Goal: Transaction & Acquisition: Subscribe to service/newsletter

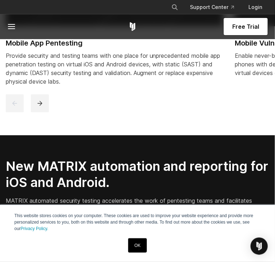
scroll to position [569, 0]
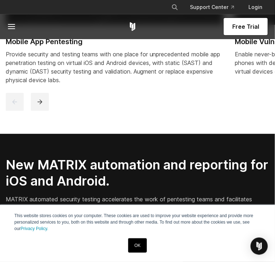
click at [245, 27] on span "Free Trial" at bounding box center [245, 26] width 27 height 9
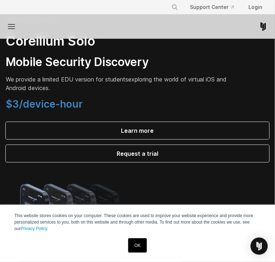
scroll to position [796, 0]
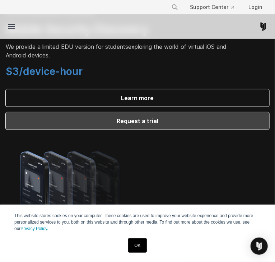
click at [119, 125] on span "Request a trial" at bounding box center [137, 121] width 246 height 9
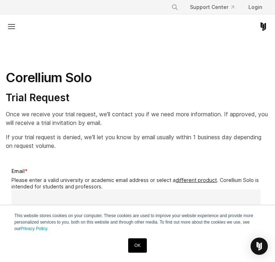
select select "**"
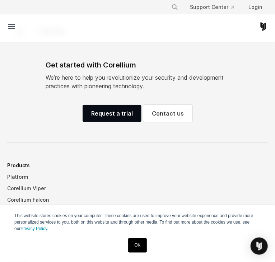
scroll to position [379, 0]
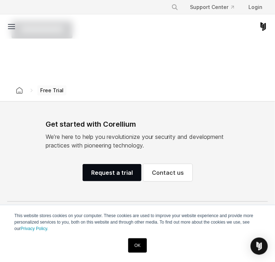
click at [46, 90] on span "Free Trial" at bounding box center [51, 90] width 29 height 10
click at [106, 168] on link "Request a trial" at bounding box center [112, 172] width 59 height 17
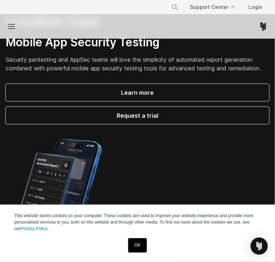
scroll to position [190, 0]
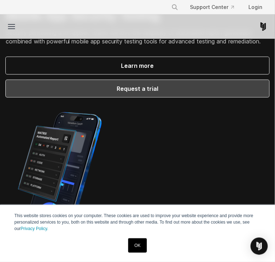
click at [145, 92] on span "Request a trial" at bounding box center [137, 88] width 246 height 9
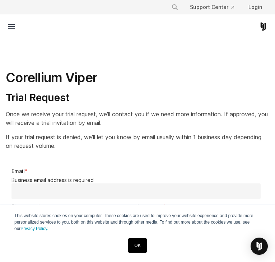
select select "**"
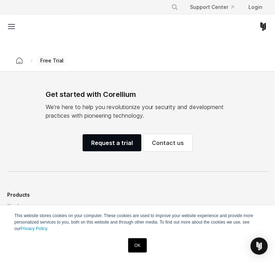
scroll to position [531, 0]
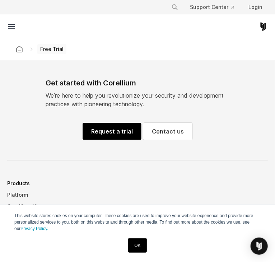
click at [124, 126] on link "Request a trial" at bounding box center [112, 131] width 59 height 17
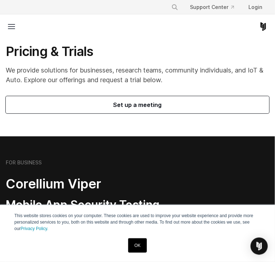
click at [10, 29] on line at bounding box center [11, 29] width 6 height 0
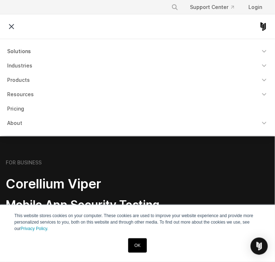
click at [24, 47] on link "Solutions" at bounding box center [137, 51] width 269 height 13
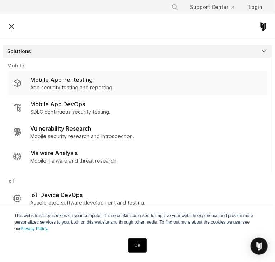
click at [76, 83] on p "Mobile App Pentesting" at bounding box center [61, 79] width 63 height 9
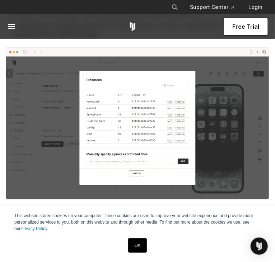
scroll to position [1290, 0]
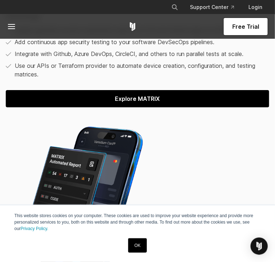
click at [150, 103] on span "Explore MATRIX" at bounding box center [137, 98] width 246 height 9
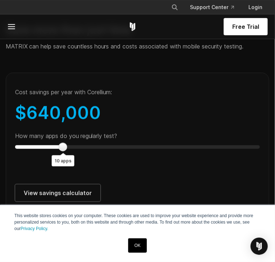
scroll to position [2427, 0]
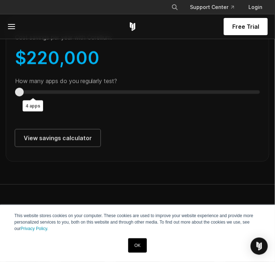
type input "*"
click at [31, 96] on div at bounding box center [29, 92] width 9 height 9
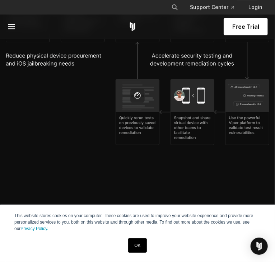
scroll to position [2693, 0]
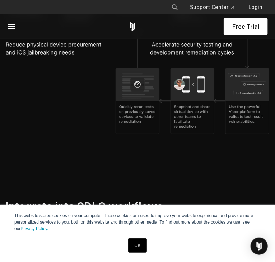
click at [250, 26] on span "Free Trial" at bounding box center [245, 26] width 27 height 9
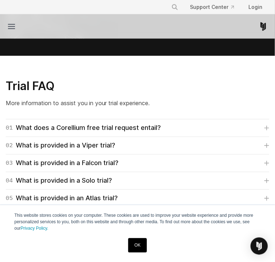
scroll to position [1707, 0]
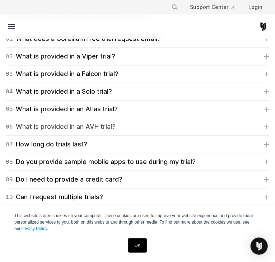
click at [89, 124] on div "06 What is provided in an AVH trial?" at bounding box center [61, 127] width 110 height 10
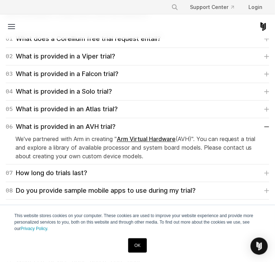
click at [88, 104] on div "05 What is provided in an Atlas trial? Atlas trials are intended for automative…" at bounding box center [138, 110] width 264 height 18
click at [88, 107] on div "05 What is provided in an Atlas trial?" at bounding box center [62, 110] width 112 height 10
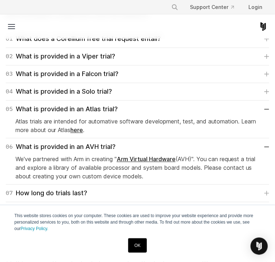
click at [88, 85] on div "04 What is provided in a Solo trial? Corellium's Solo trial is for students onl…" at bounding box center [138, 92] width 264 height 18
click at [86, 91] on div "04 What is provided in a Solo trial?" at bounding box center [59, 92] width 106 height 10
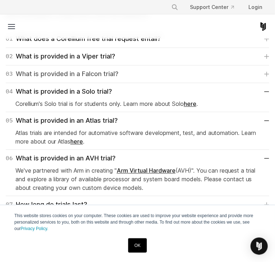
click at [93, 76] on div "03 What is provided in a Falcon trial?" at bounding box center [62, 74] width 113 height 10
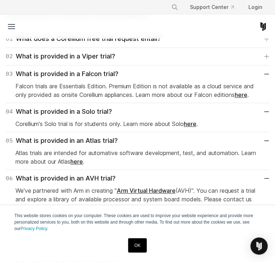
click at [247, 95] on link "here" at bounding box center [241, 95] width 13 height 7
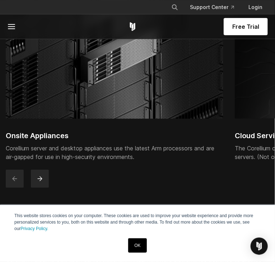
scroll to position [2086, 0]
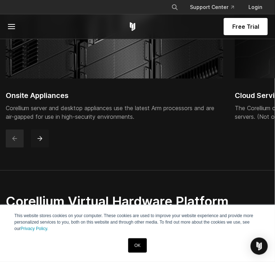
click at [37, 144] on button "next" at bounding box center [40, 139] width 18 height 18
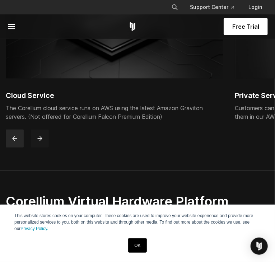
click at [37, 144] on button "next" at bounding box center [40, 139] width 18 height 18
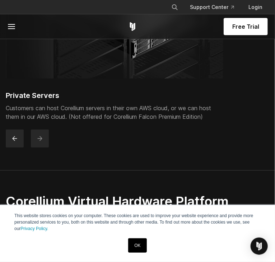
click at [37, 144] on button "next" at bounding box center [40, 139] width 18 height 18
click at [229, 24] on link "Free Trial" at bounding box center [246, 26] width 44 height 17
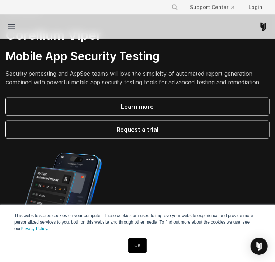
scroll to position [114, 0]
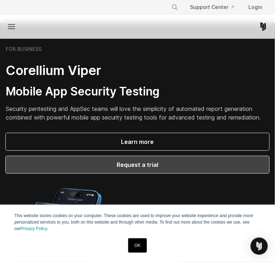
click at [148, 165] on span "Request a trial" at bounding box center [137, 165] width 246 height 9
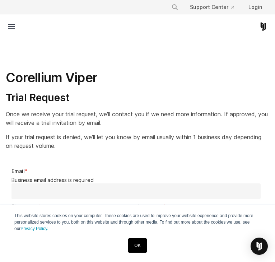
select select "**"
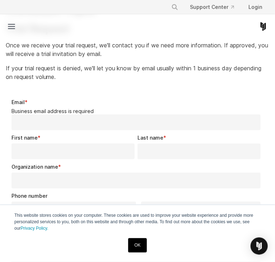
scroll to position [114, 0]
